Goal: Information Seeking & Learning: Learn about a topic

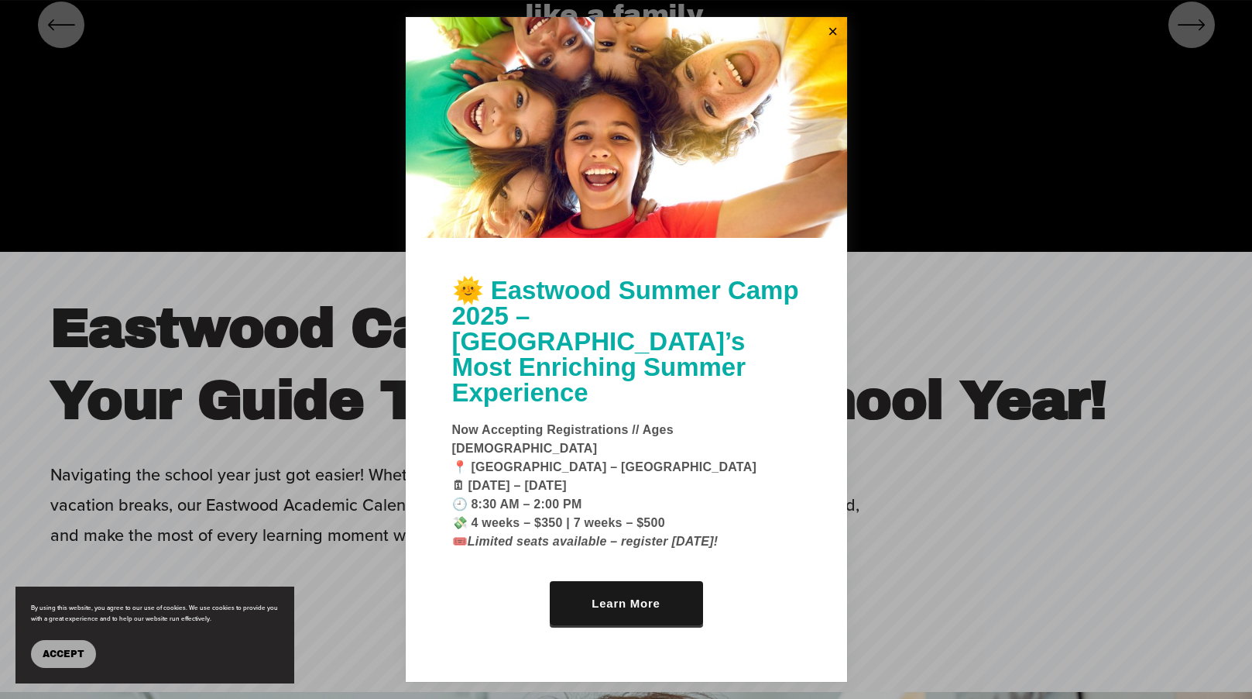
scroll to position [5392, 0]
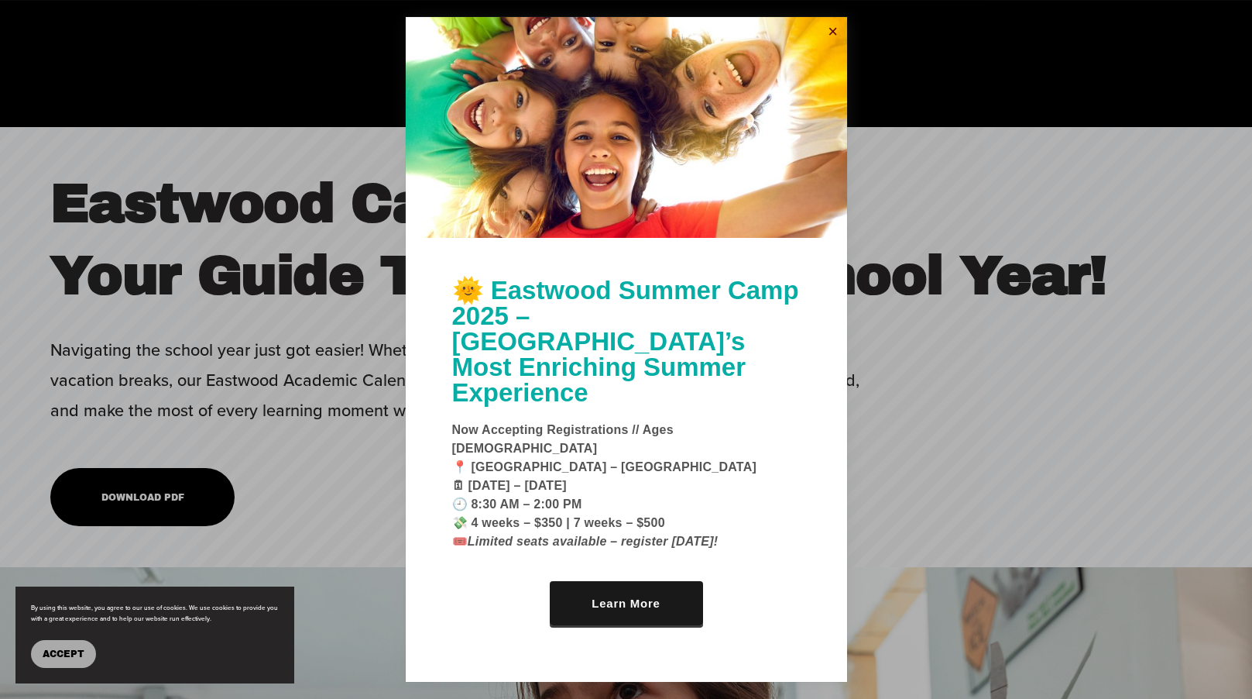
click at [830, 44] on link "Close" at bounding box center [833, 31] width 23 height 25
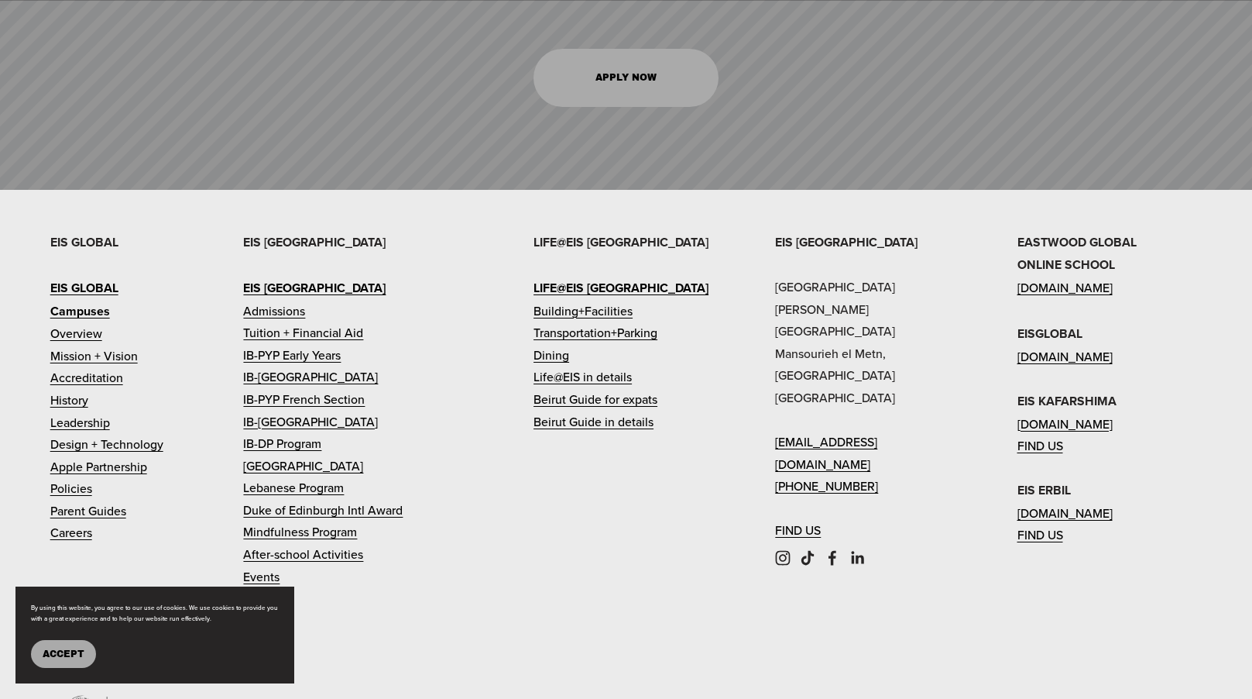
scroll to position [7019, 0]
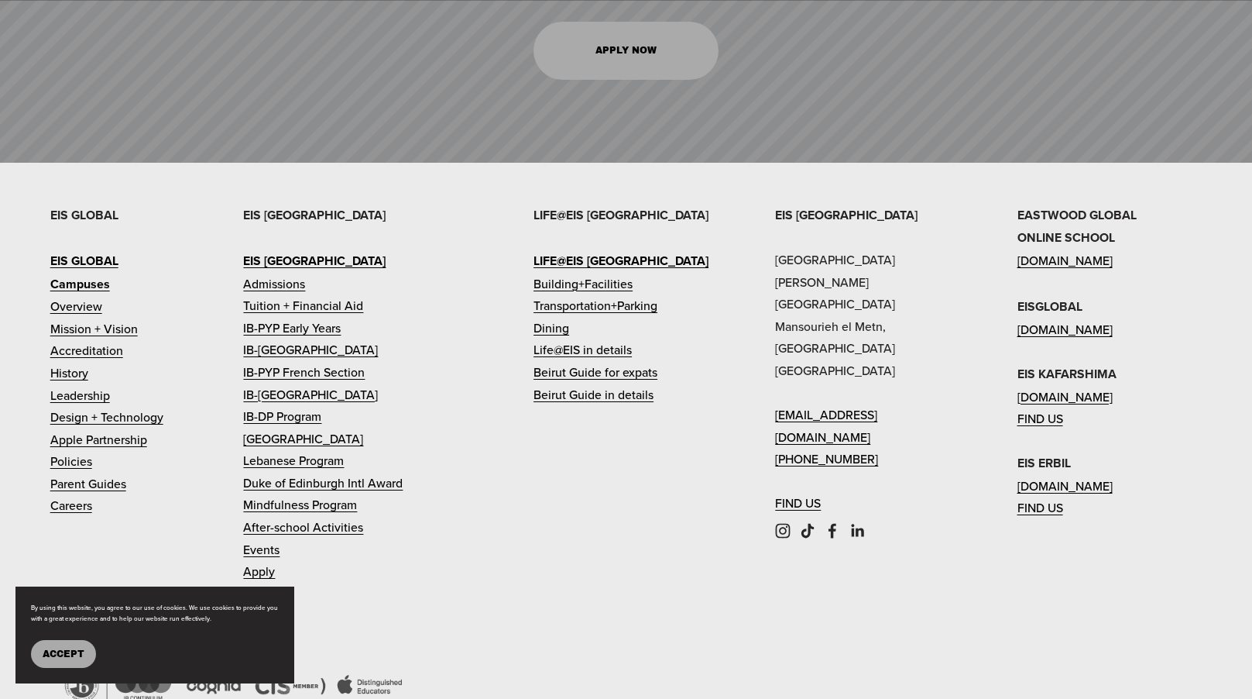
click at [65, 661] on button "Accept" at bounding box center [63, 654] width 65 height 28
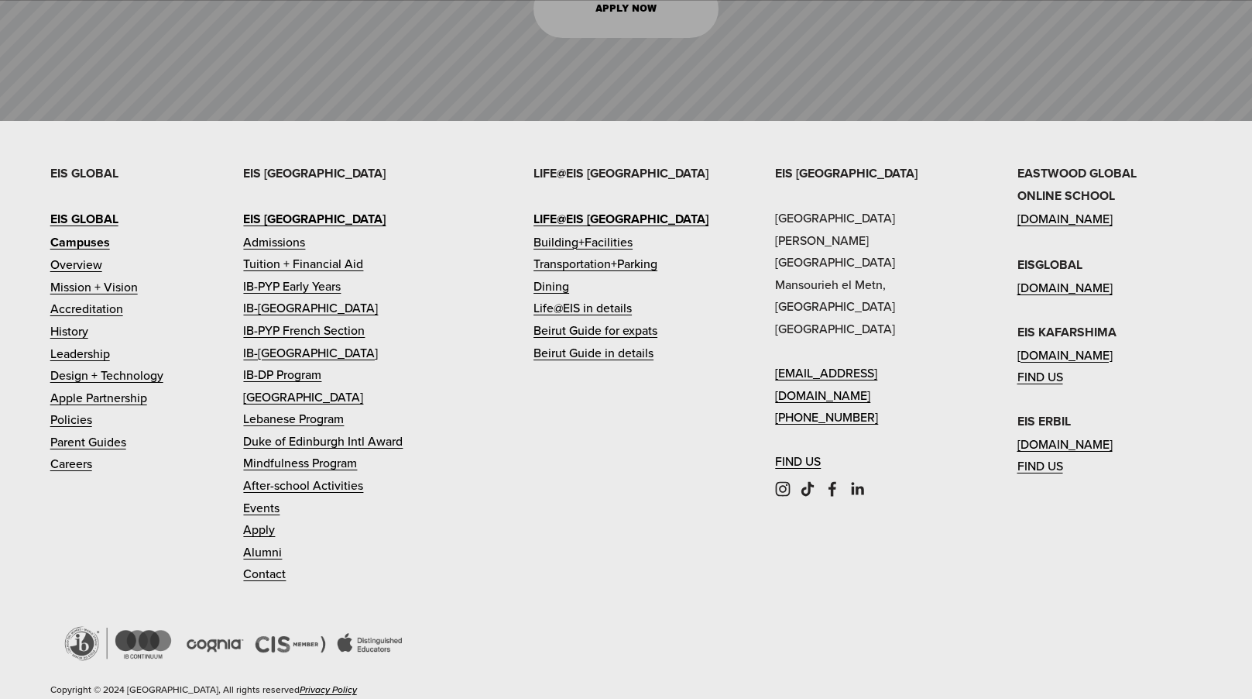
scroll to position [6983, 0]
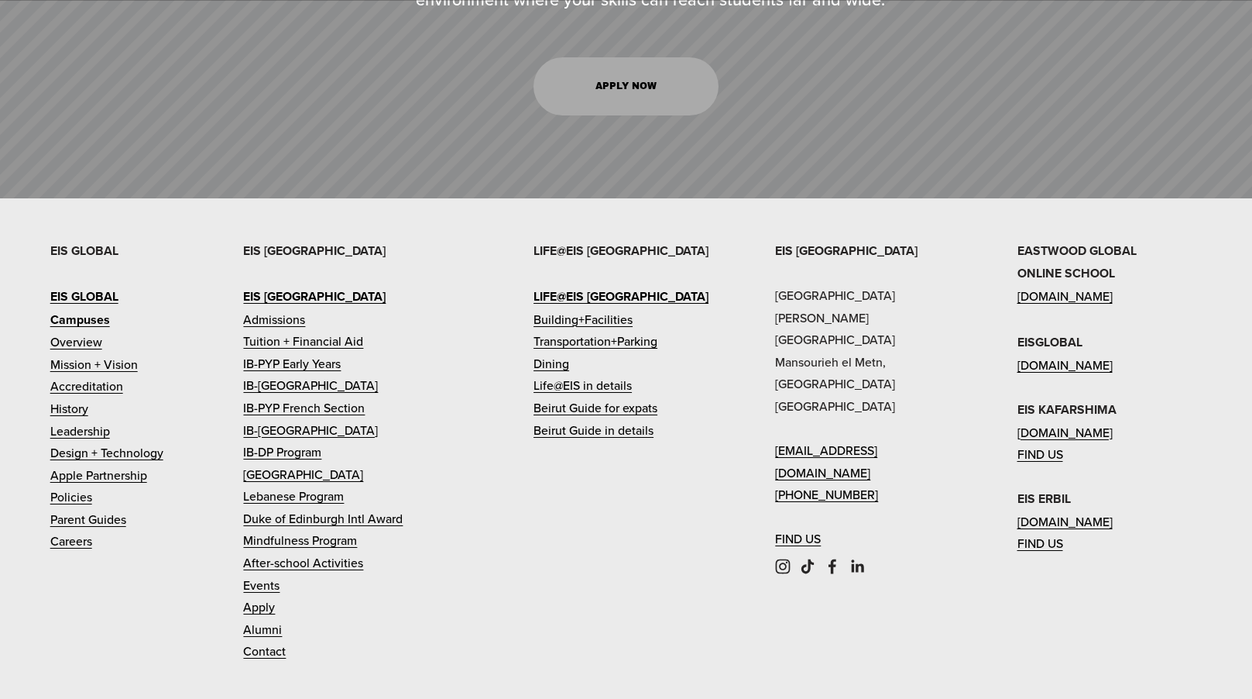
click at [1113, 354] on link "[DOMAIN_NAME]" at bounding box center [1065, 365] width 95 height 22
click at [1028, 354] on link "[DOMAIN_NAME]" at bounding box center [1065, 365] width 95 height 22
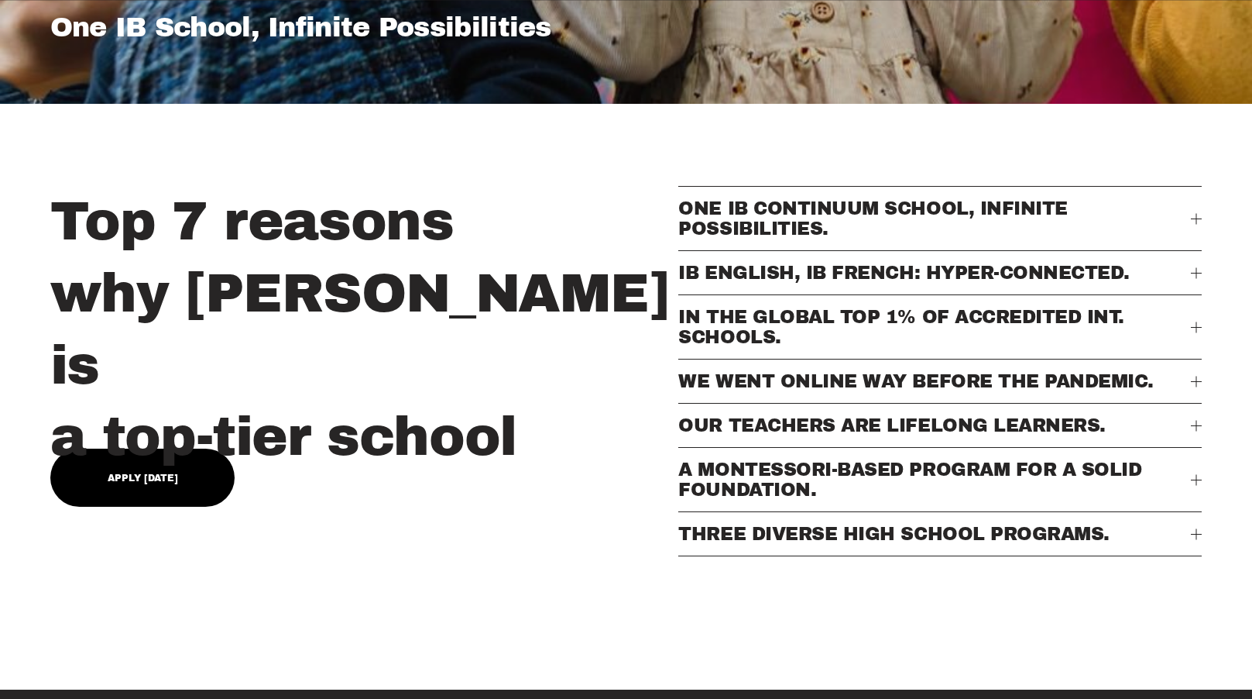
scroll to position [542, 0]
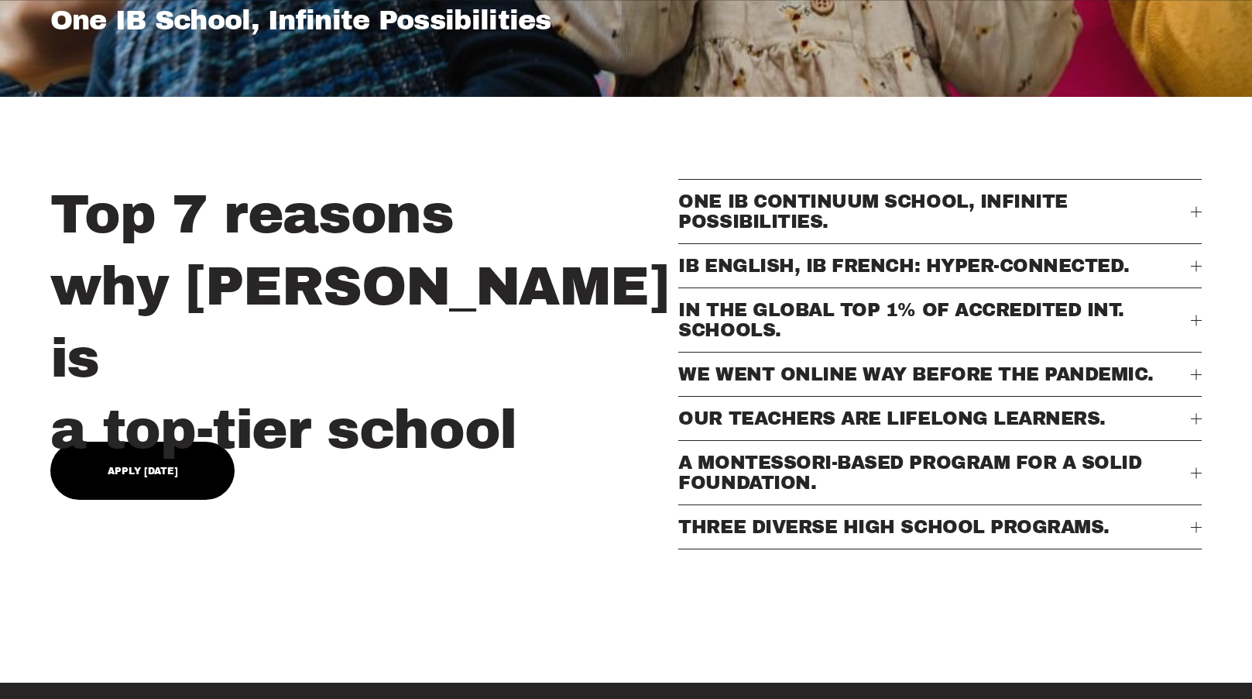
click at [156, 465] on link "Apply [DATE]" at bounding box center [142, 470] width 185 height 58
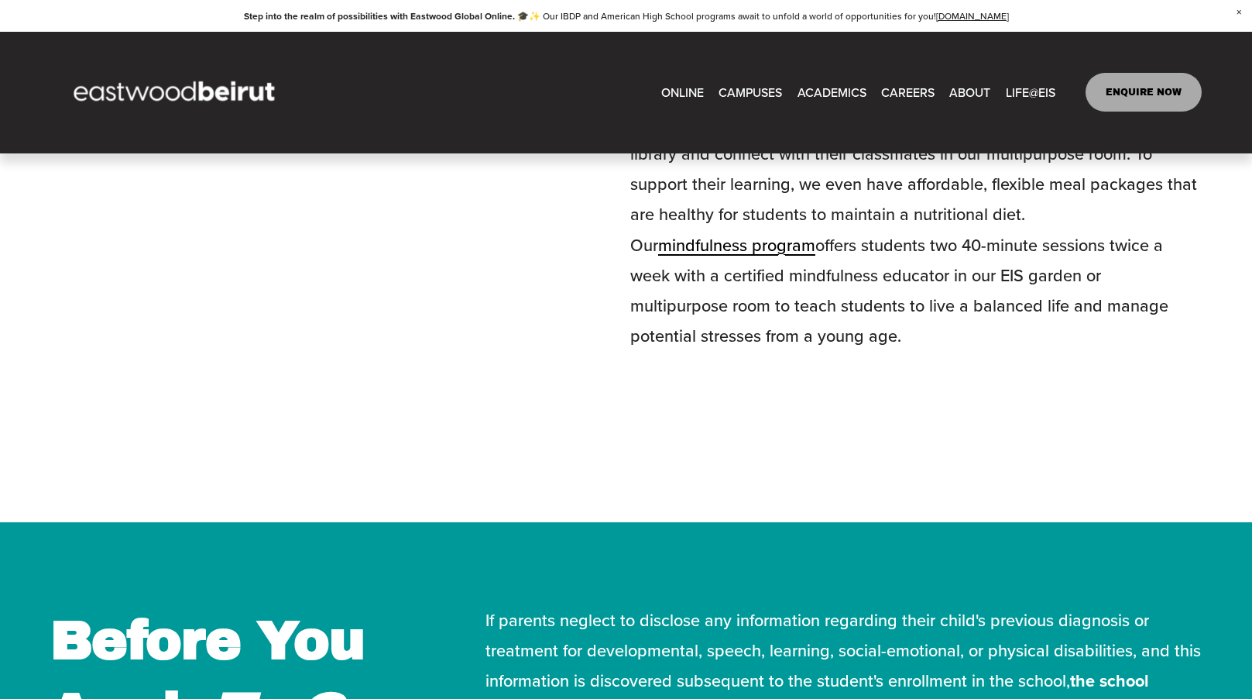
scroll to position [3015, 0]
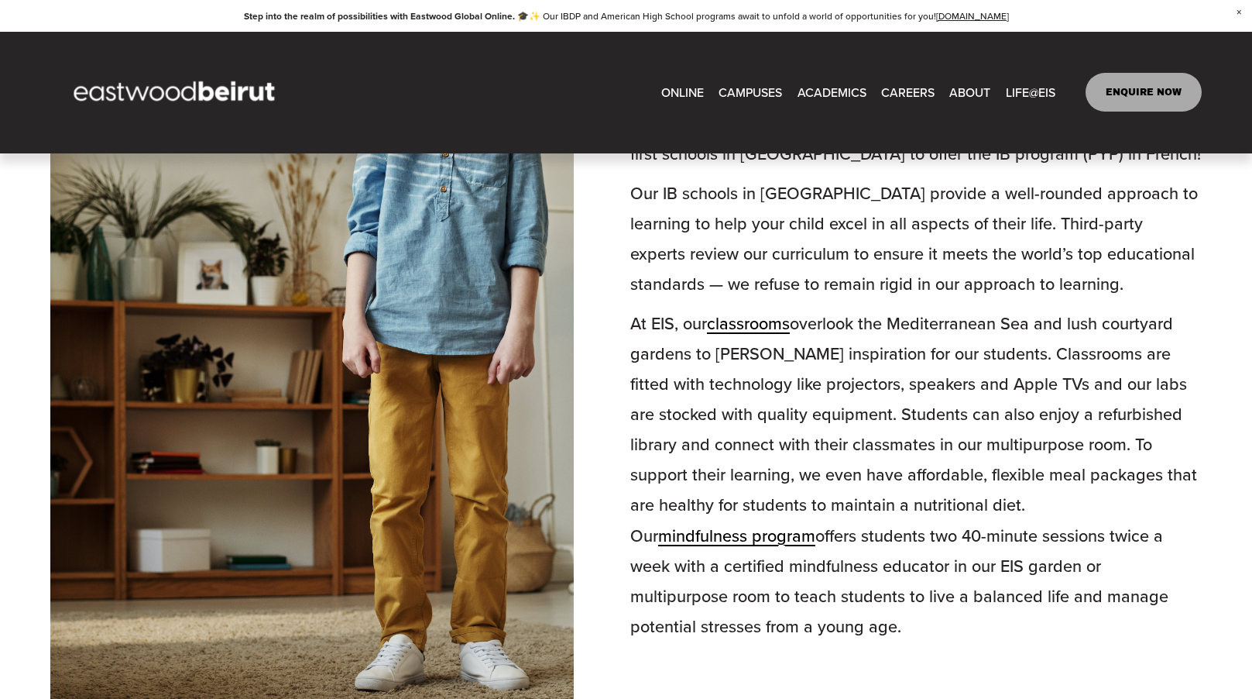
click at [685, 87] on link "ONLINE" at bounding box center [682, 92] width 43 height 25
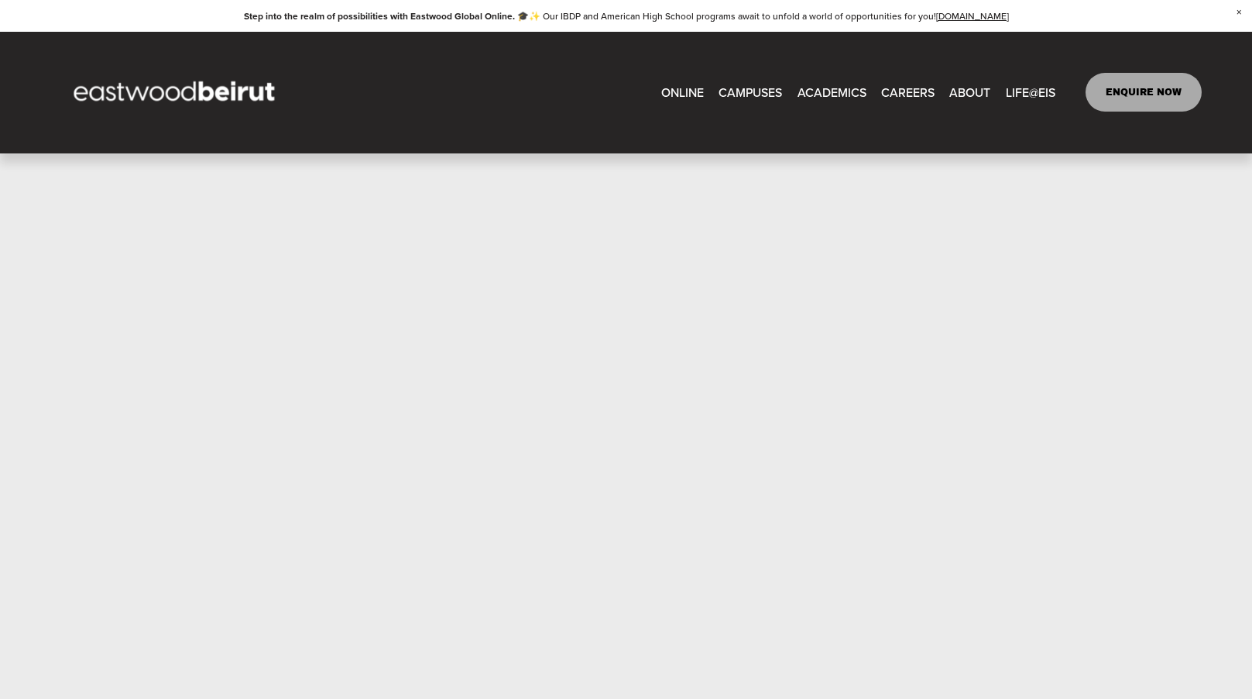
scroll to position [777, 0]
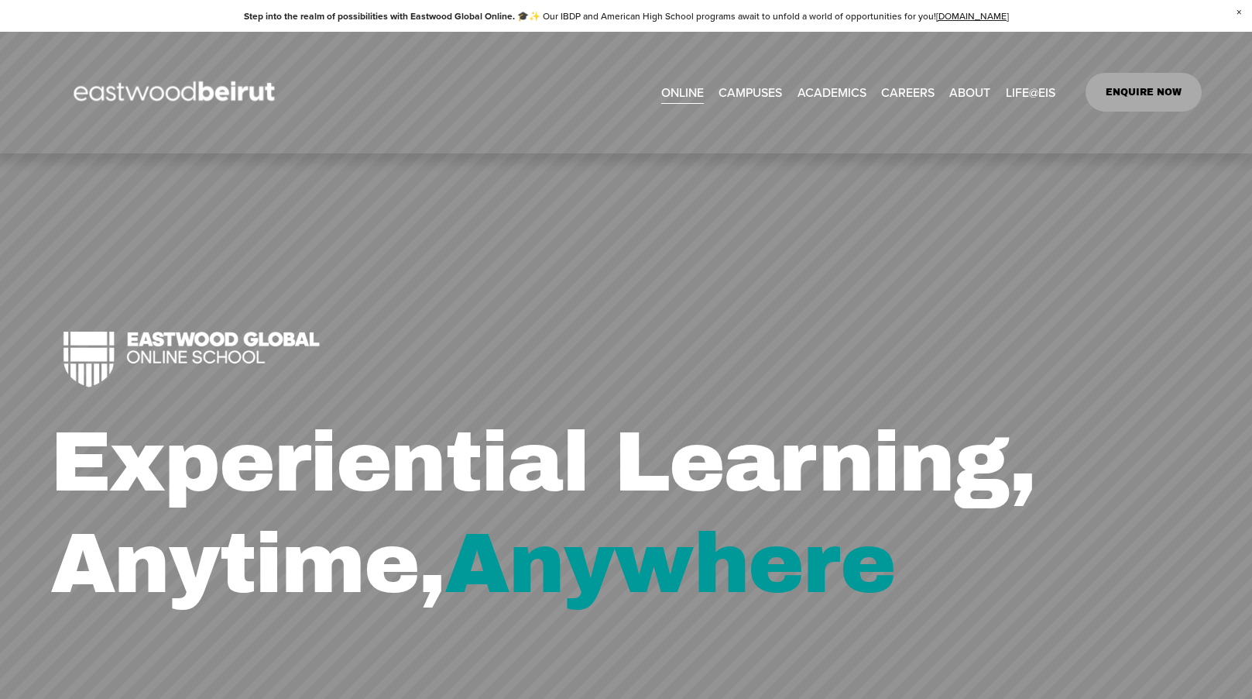
click at [0, 0] on span "Tuition & Financial Aid" at bounding box center [0, 0] width 0 height 0
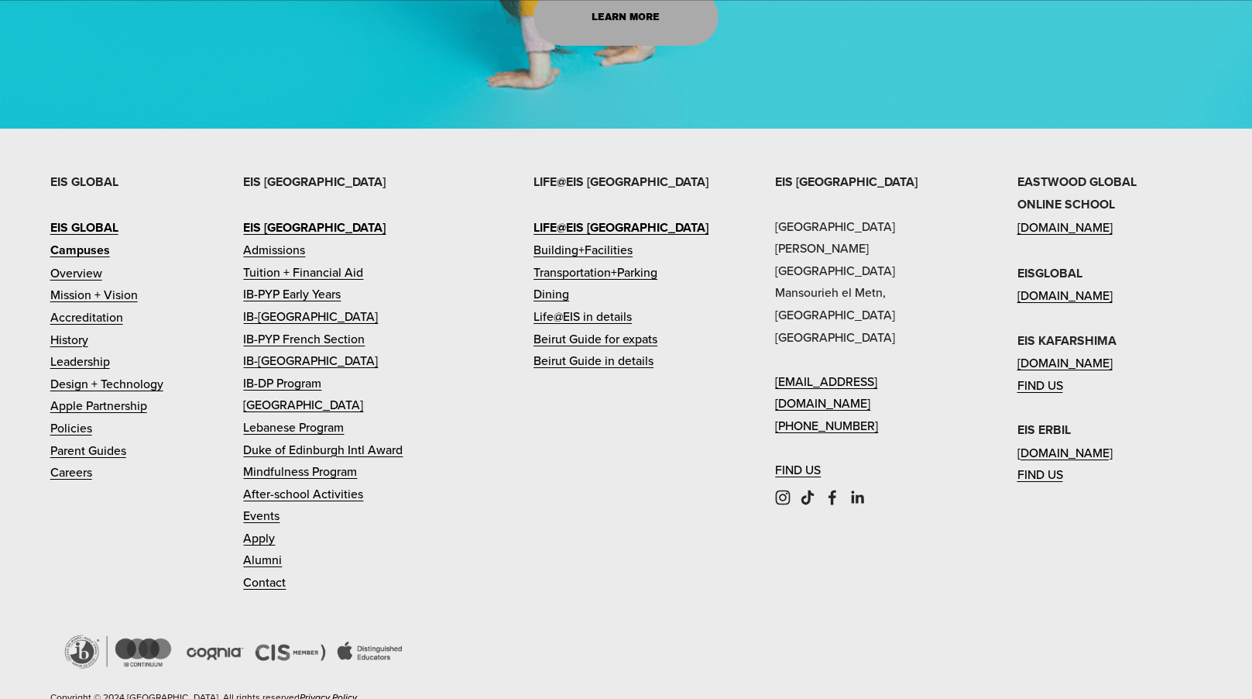
scroll to position [2246, 0]
